Goal: Task Accomplishment & Management: Complete application form

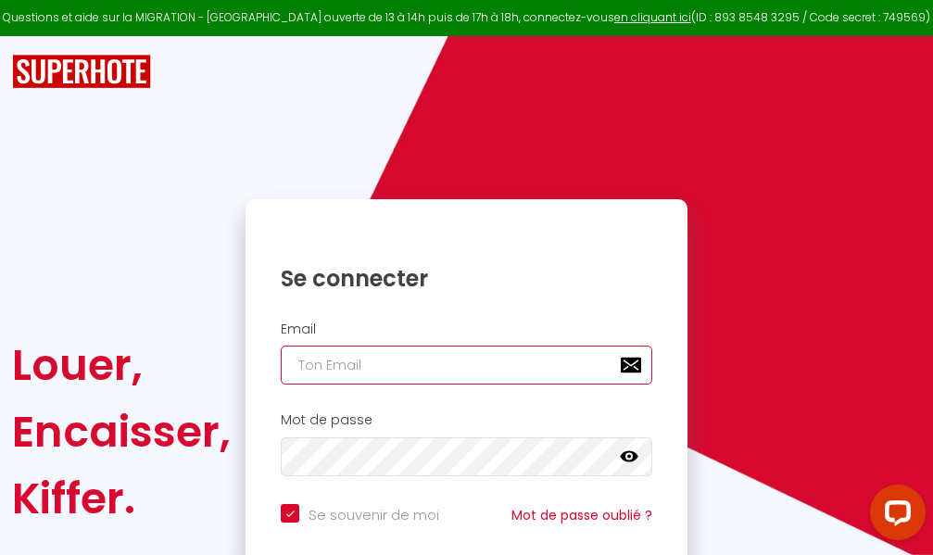
click at [398, 365] on input "email" at bounding box center [466, 365] width 371 height 39
type input "m"
checkbox input "true"
type input "ma"
checkbox input "true"
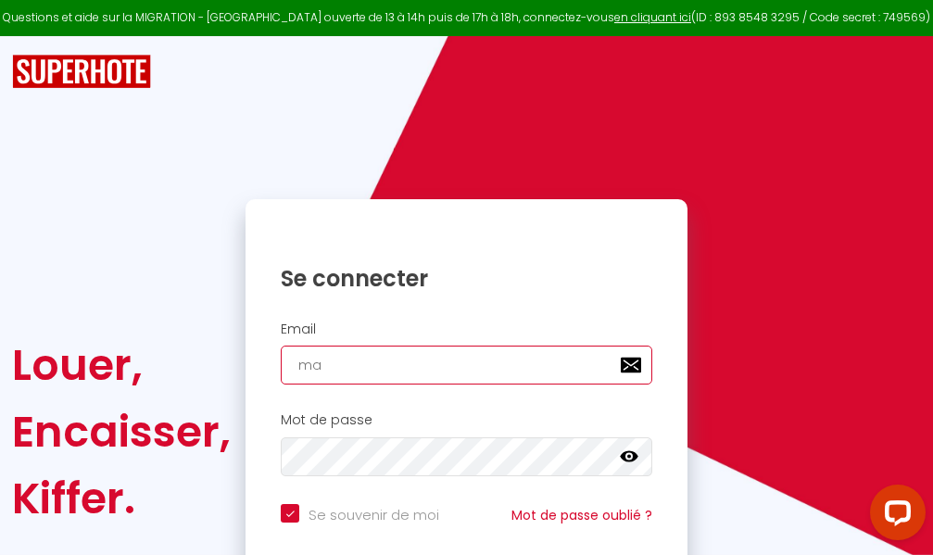
type input "mar"
checkbox input "true"
type input "marc"
checkbox input "true"
type input "marcd"
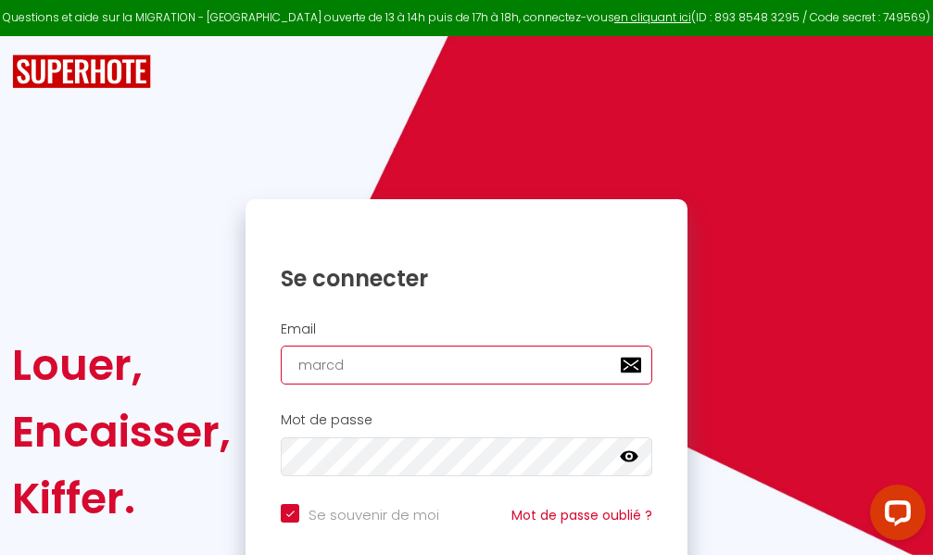
checkbox input "true"
type input "marcdp"
checkbox input "true"
type input "marcdpo"
checkbox input "true"
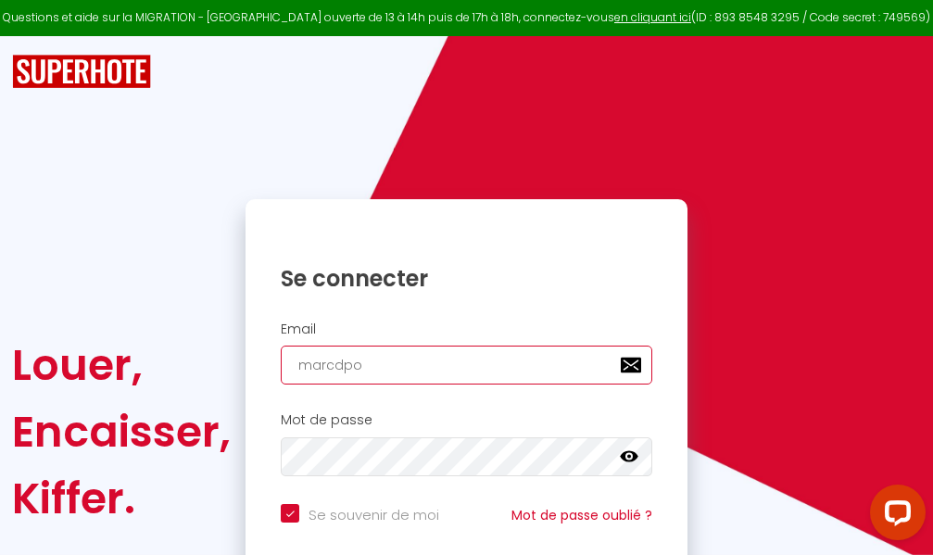
type input "marcdpoz"
checkbox input "true"
type input "marcdpoz."
checkbox input "true"
type input "marcdpoz.l"
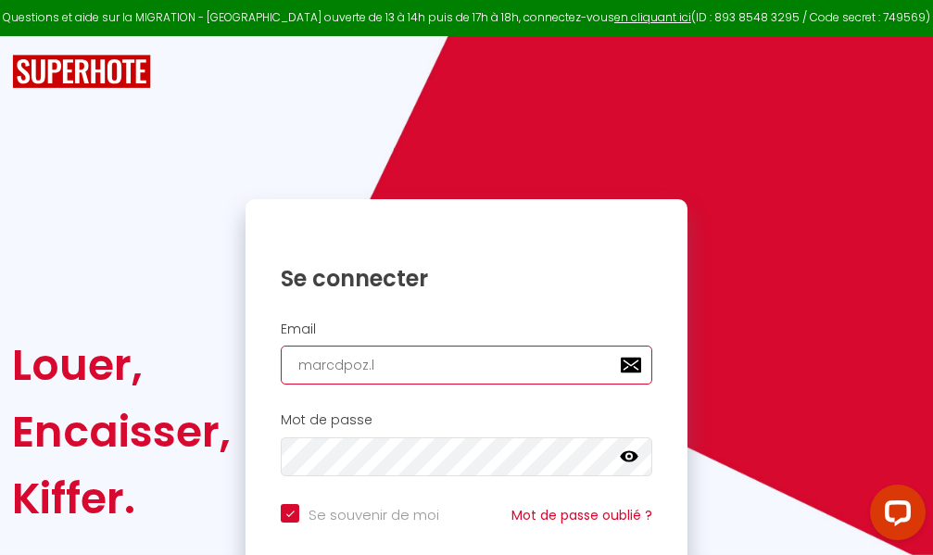
checkbox input "true"
type input "marcdpoz.lo"
checkbox input "true"
type input "marcdpoz.loc"
checkbox input "true"
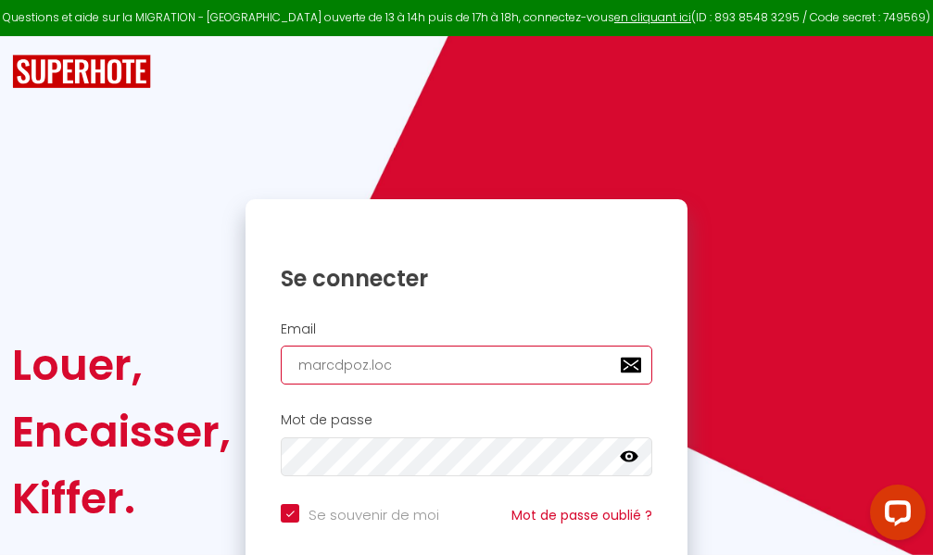
type input "marcdpoz.loca"
checkbox input "true"
type input "marcdpoz.locat"
checkbox input "true"
type input "marcdpoz.locati"
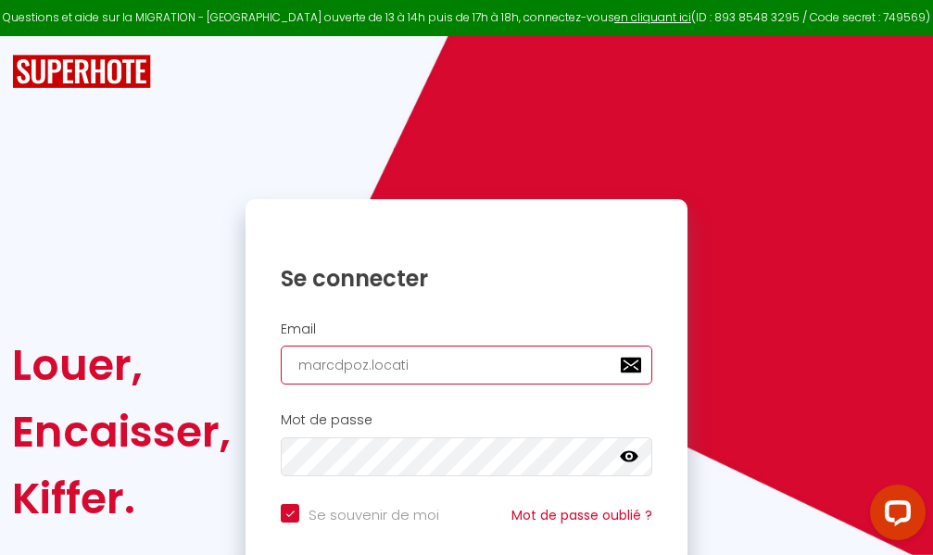
checkbox input "true"
type input "marcdpoz.locatio"
checkbox input "true"
type input "marcdpoz.location"
checkbox input "true"
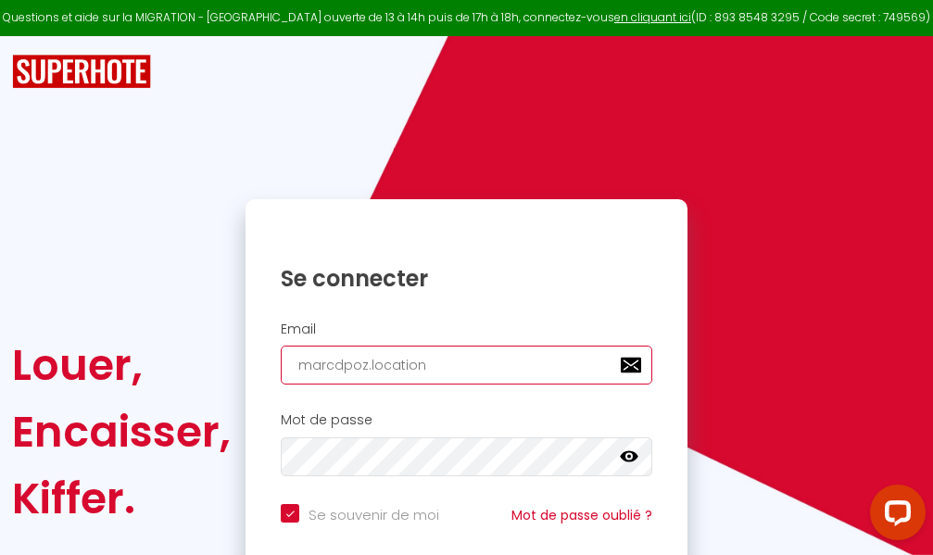
type input "marcdpoz.location@"
checkbox input "true"
type input "marcdpoz.location@g"
checkbox input "true"
type input "marcdpoz.location@gm"
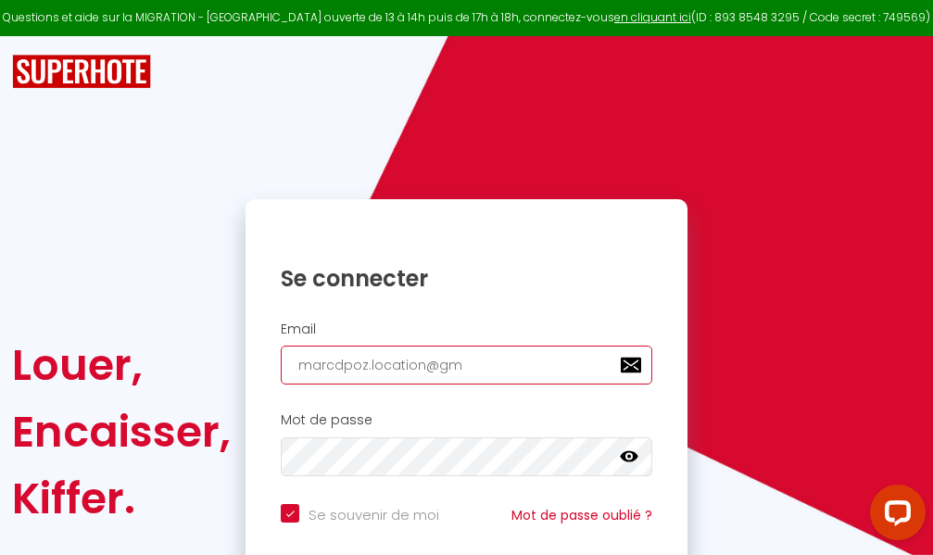
checkbox input "true"
type input "marcdpoz.location@gma"
checkbox input "true"
type input "marcdpoz.location@gmai"
checkbox input "true"
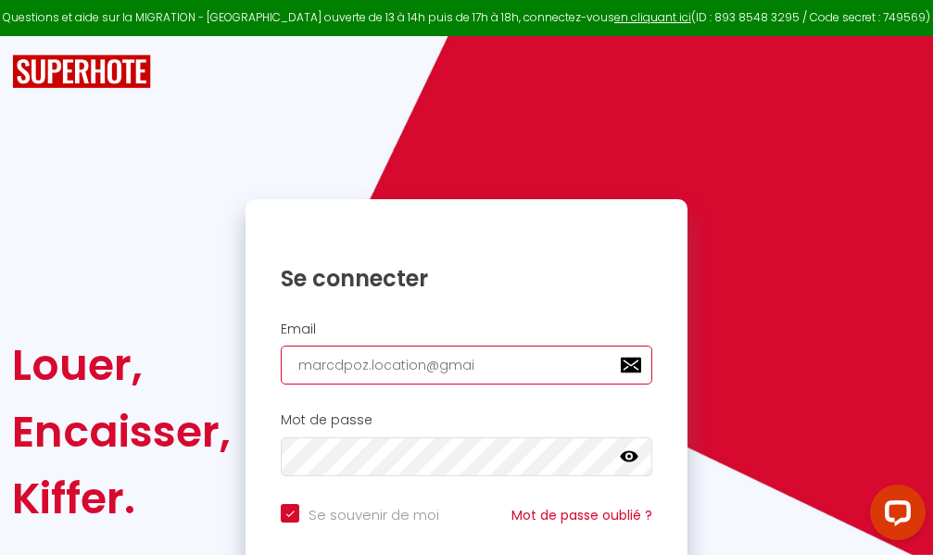
type input "[EMAIL_ADDRESS]"
checkbox input "true"
type input "[EMAIL_ADDRESS]."
checkbox input "true"
type input "marcdpoz.location@gmail.c"
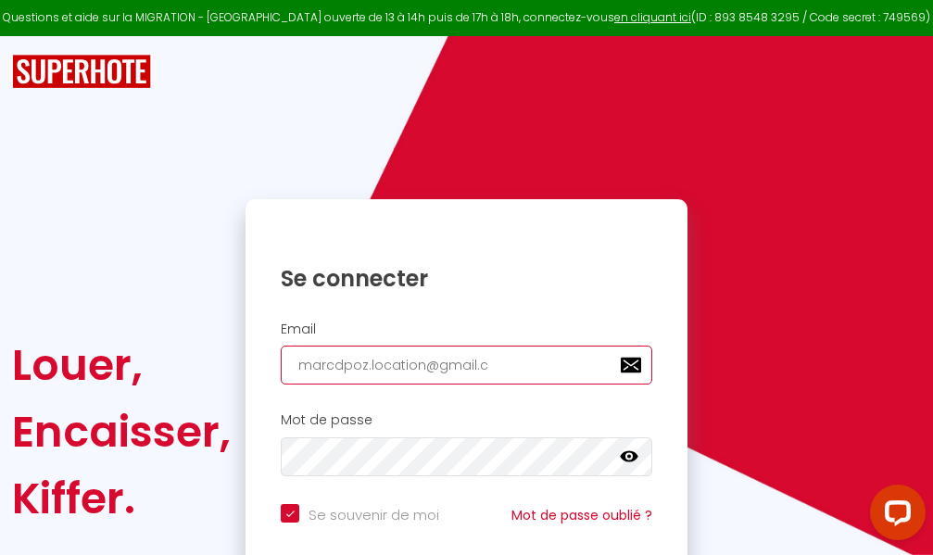
checkbox input "true"
type input "[EMAIL_ADDRESS][DOMAIN_NAME]"
checkbox input "true"
type input "[EMAIL_ADDRESS][DOMAIN_NAME]"
checkbox input "true"
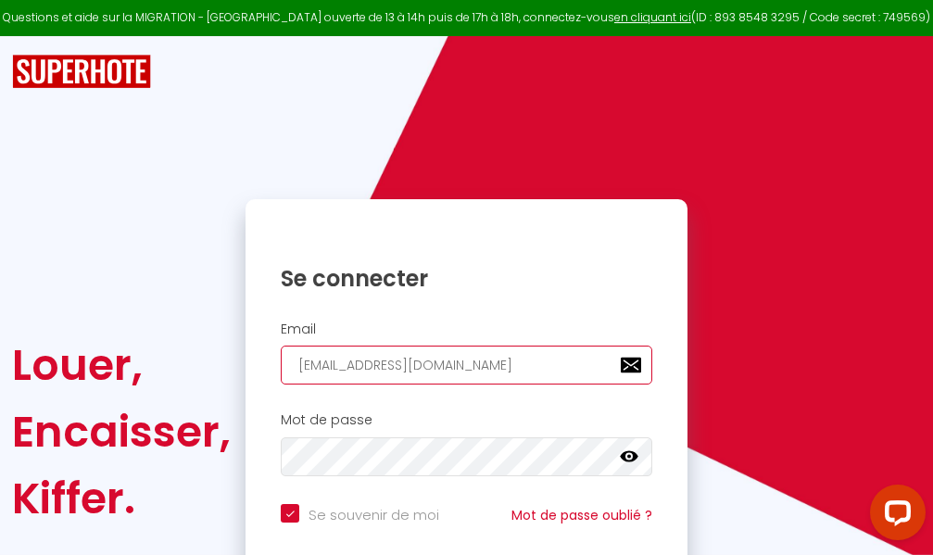
type input "[EMAIL_ADDRESS][DOMAIN_NAME]"
